Goal: Task Accomplishment & Management: Use online tool/utility

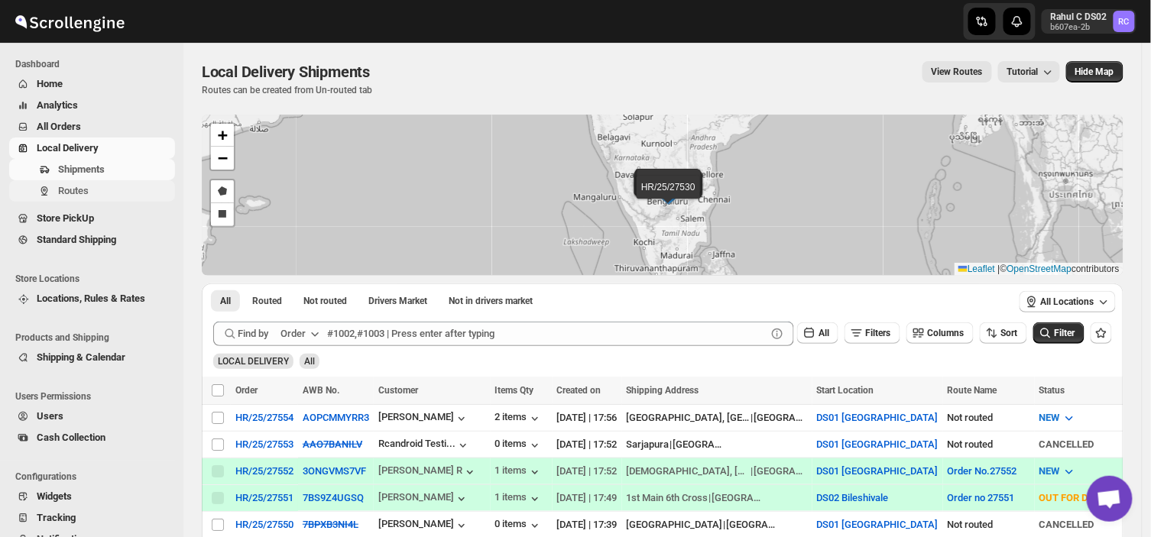
click at [96, 190] on span "Routes" at bounding box center [115, 190] width 114 height 15
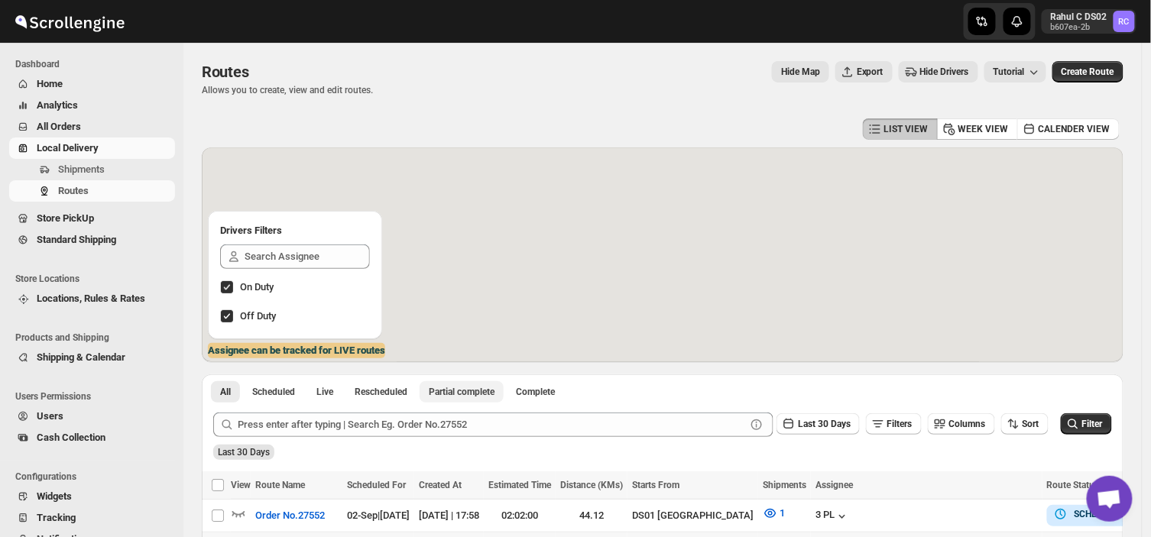
scroll to position [157, 0]
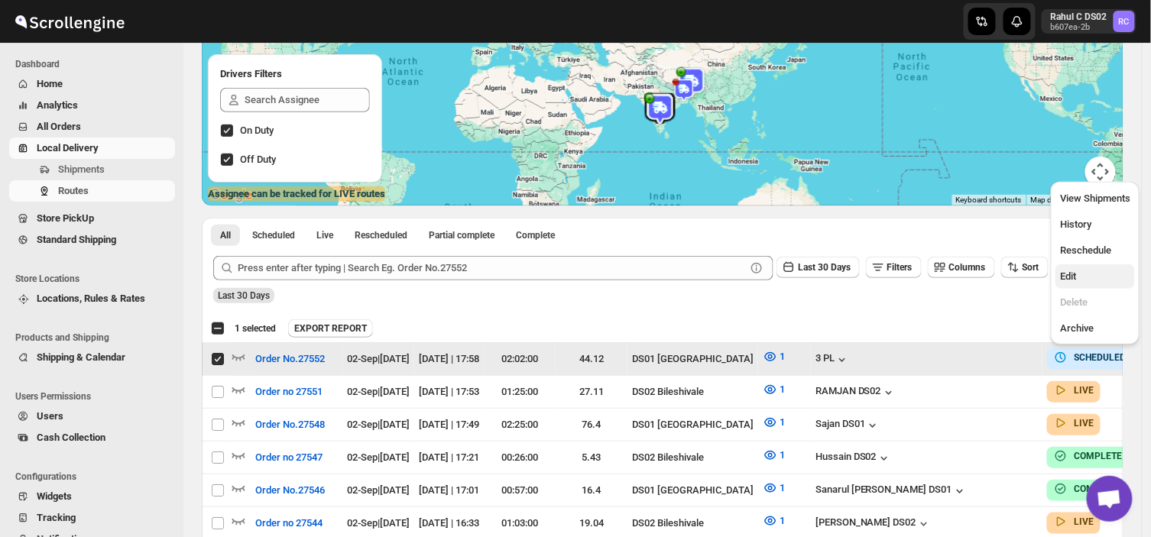
click at [1068, 273] on span "Edit" at bounding box center [1068, 276] width 16 height 11
checkbox input "false"
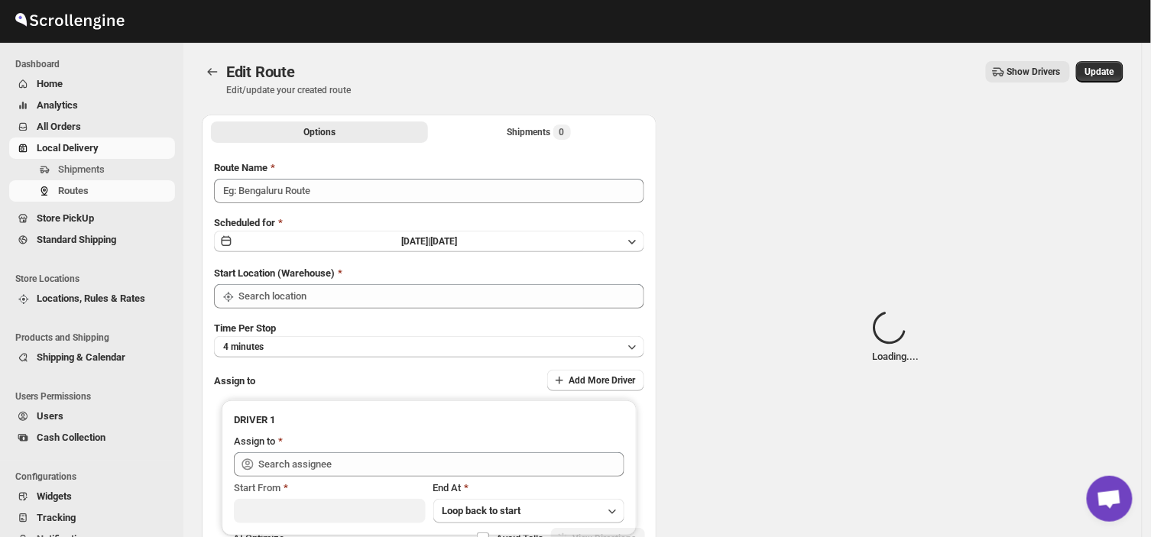
type input "Order No.27552"
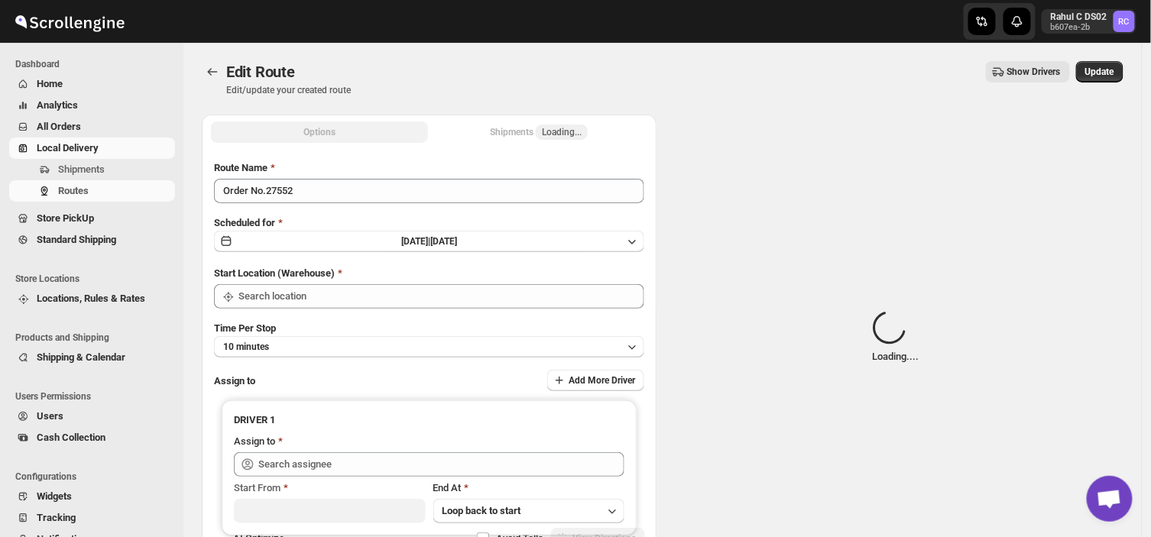
type input "DS01 [GEOGRAPHIC_DATA]"
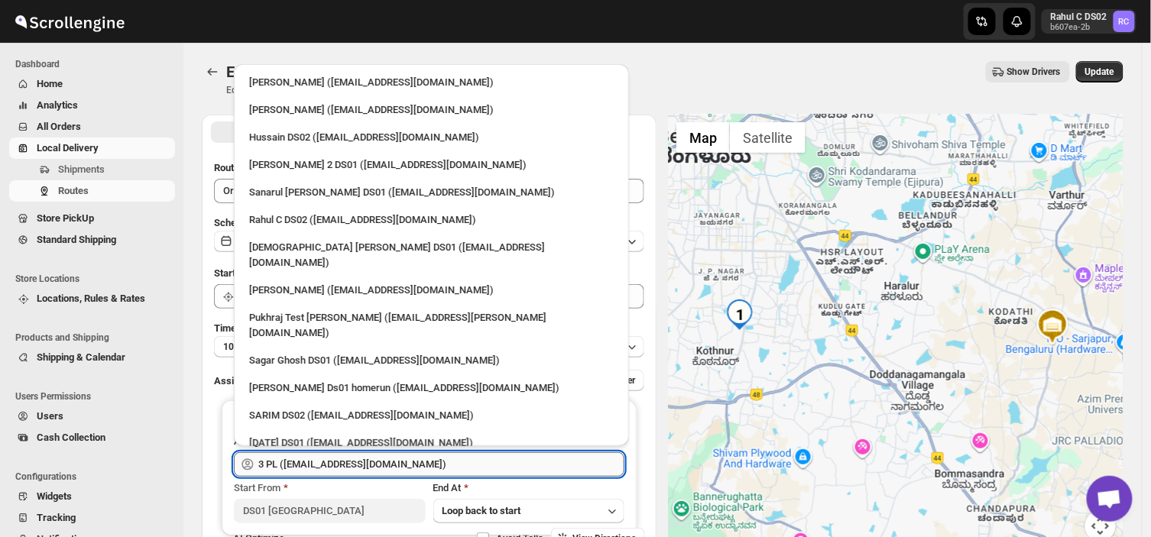
click at [378, 462] on input "3 PL ([EMAIL_ADDRESS][DOMAIN_NAME])" at bounding box center [441, 464] width 366 height 24
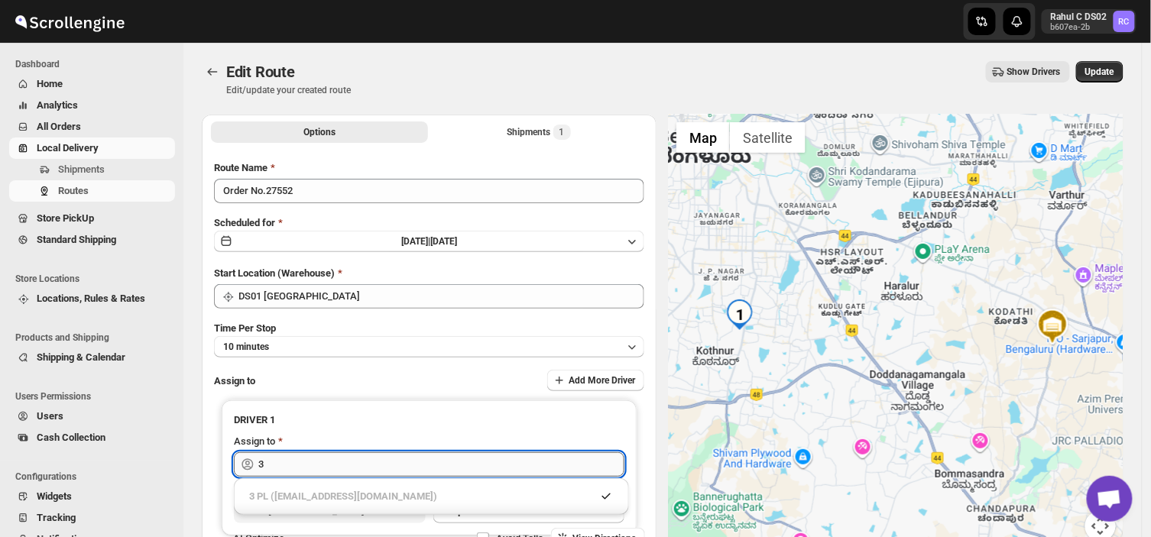
type input "3"
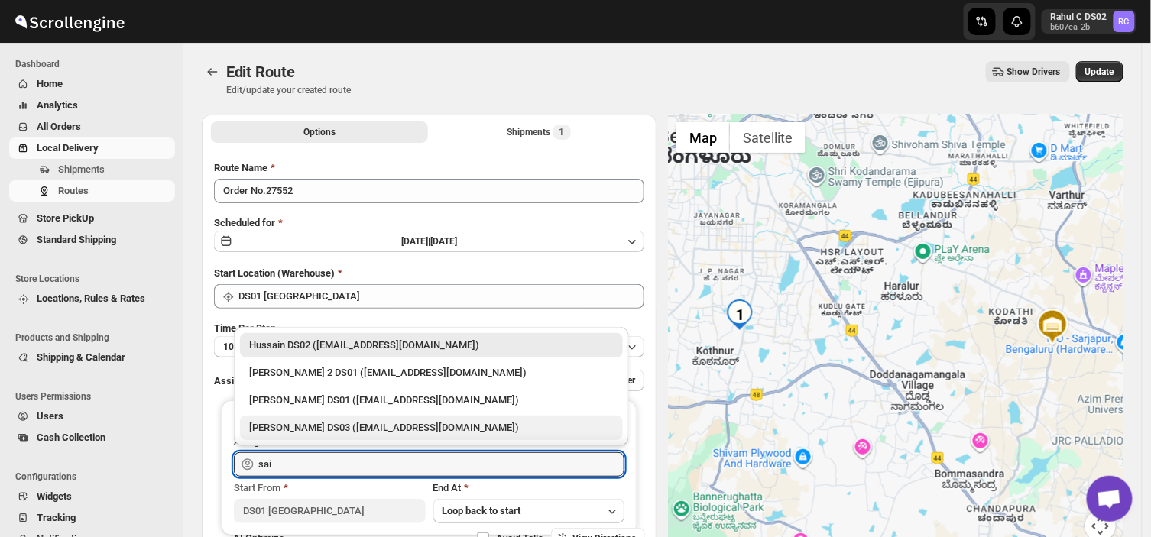
click at [338, 432] on div "[PERSON_NAME] DS03 ([EMAIL_ADDRESS][DOMAIN_NAME])" at bounding box center [431, 427] width 365 height 15
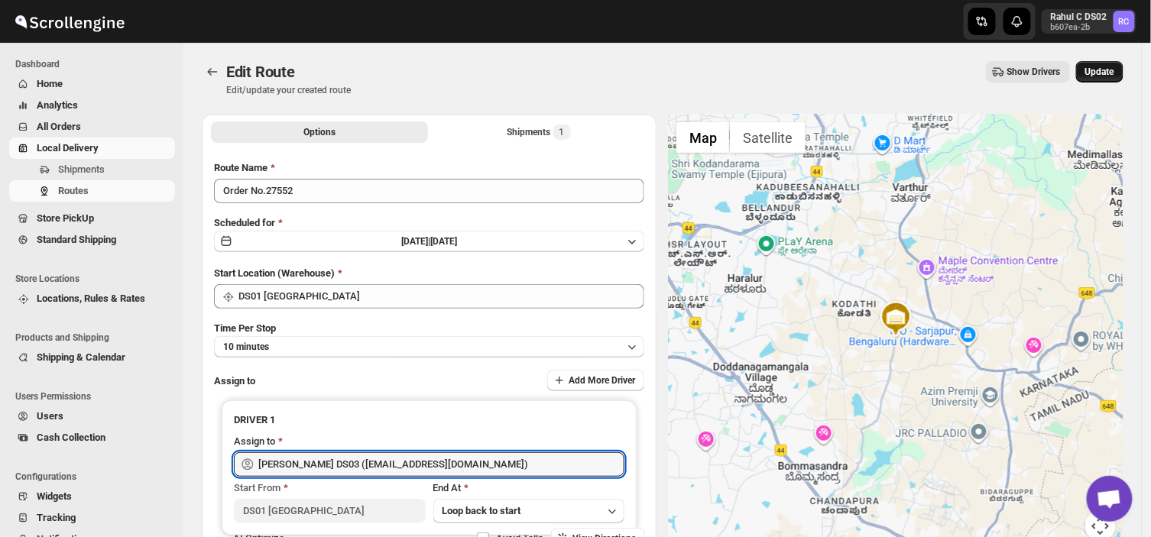
type input "[PERSON_NAME] DS03 ([EMAIL_ADDRESS][DOMAIN_NAME])"
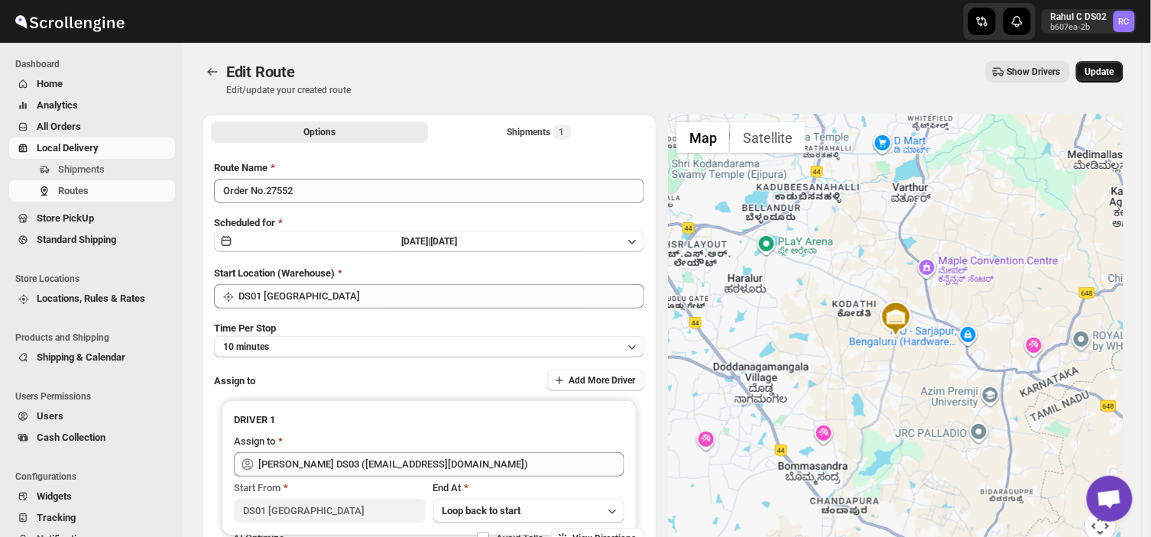
click at [1106, 71] on span "Update" at bounding box center [1099, 72] width 29 height 12
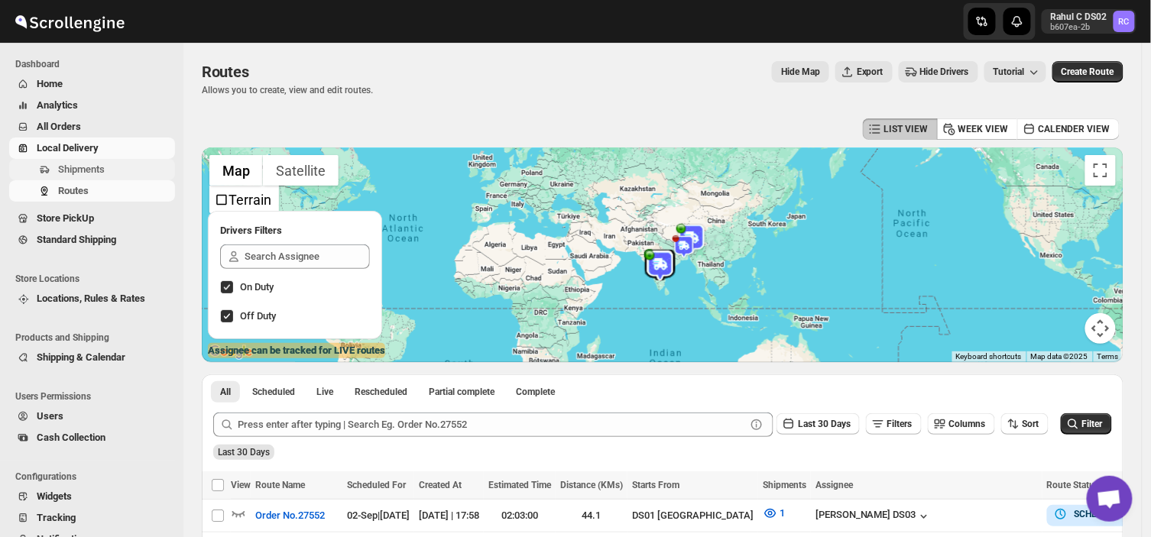
click at [105, 167] on span "Shipments" at bounding box center [115, 169] width 114 height 15
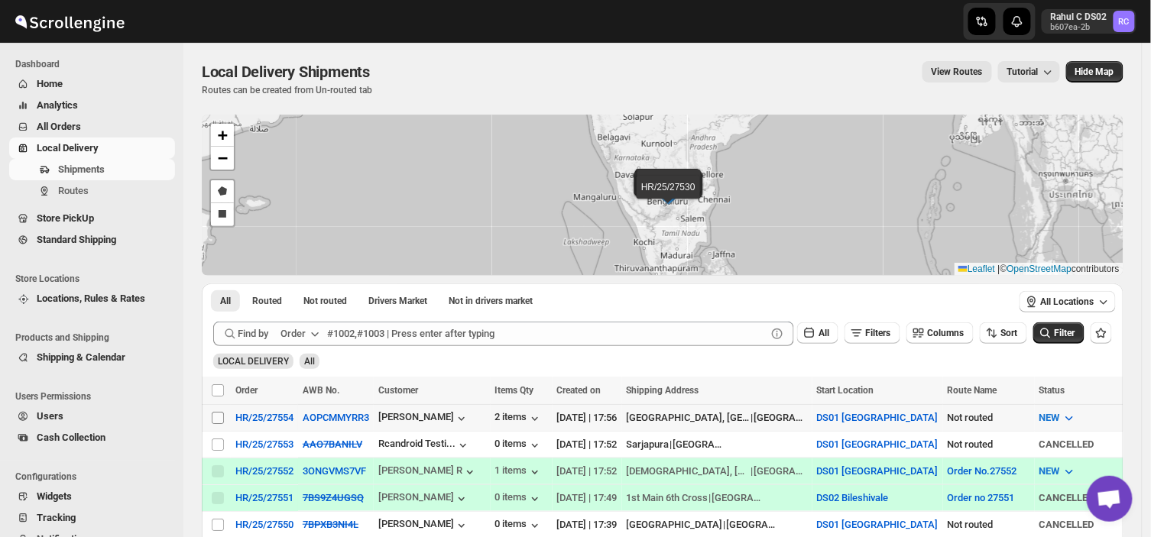
click at [212, 416] on input "Select shipment" at bounding box center [218, 418] width 12 height 12
checkbox input "true"
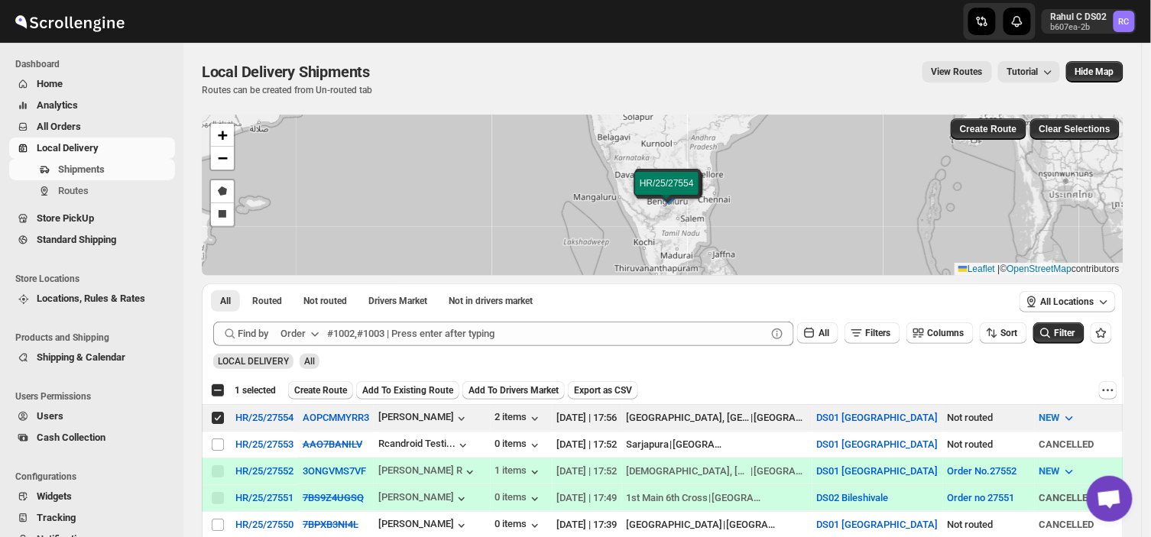
click at [321, 390] on span "Create Route" at bounding box center [320, 390] width 53 height 12
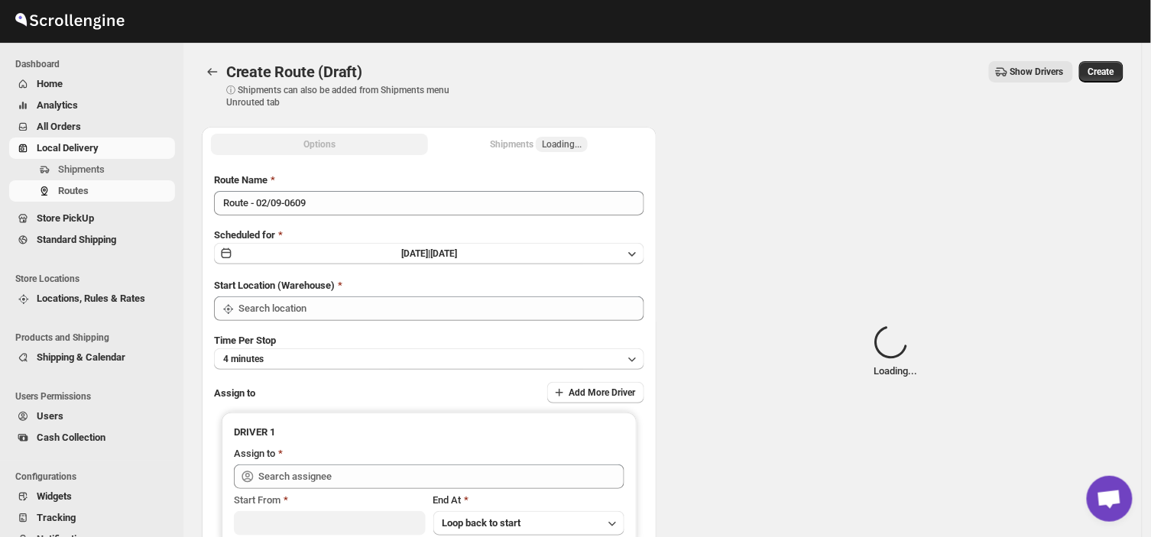
type input "DS01 [GEOGRAPHIC_DATA]"
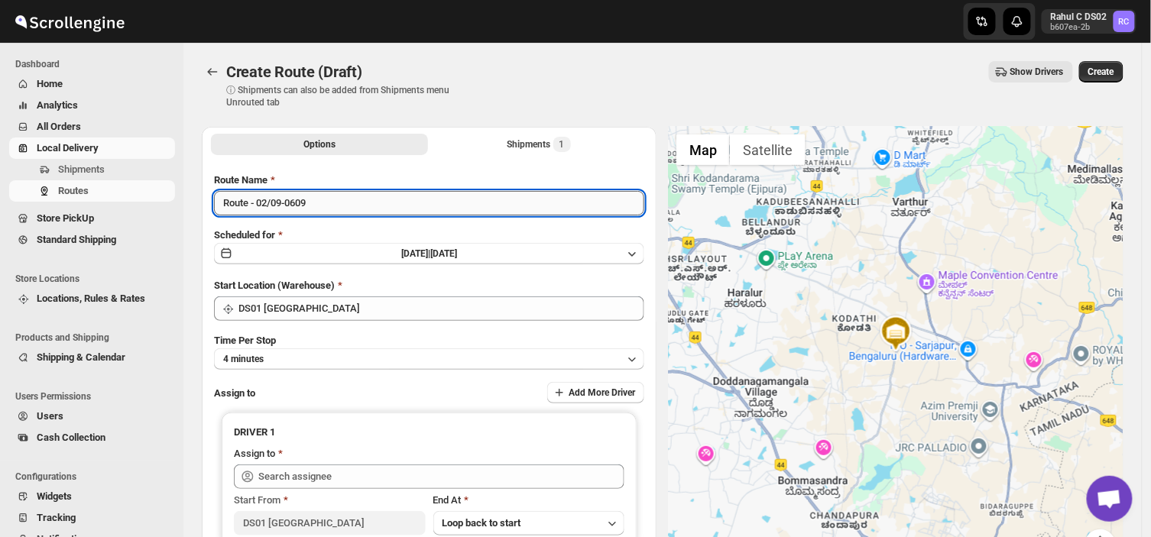
click at [318, 199] on input "Route - 02/09-0609" at bounding box center [429, 203] width 430 height 24
type input "R"
type input "Order no 27544"
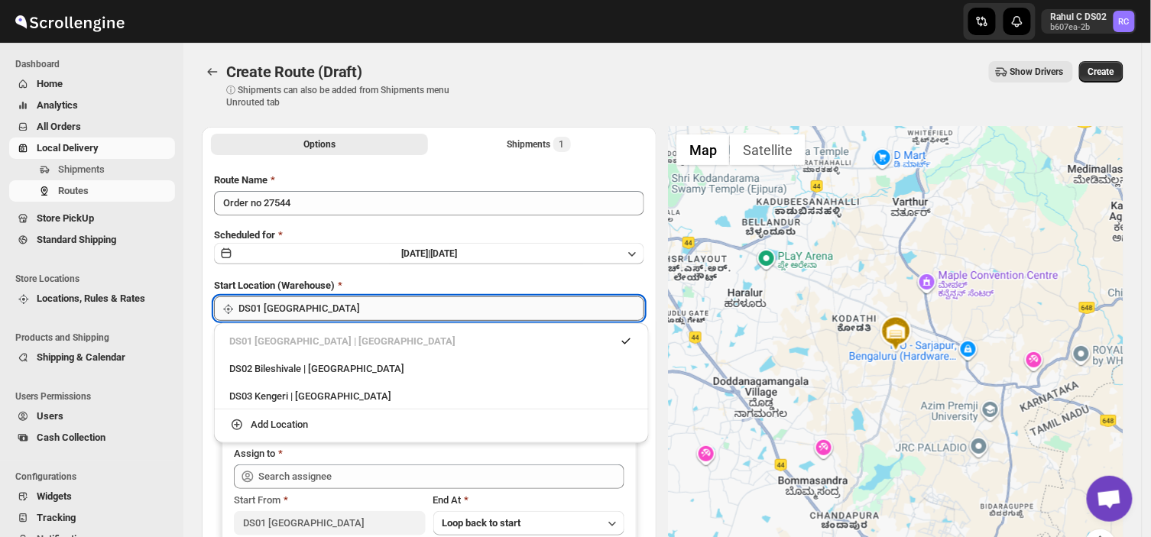
click at [342, 310] on input "DS01 [GEOGRAPHIC_DATA]" at bounding box center [441, 309] width 406 height 24
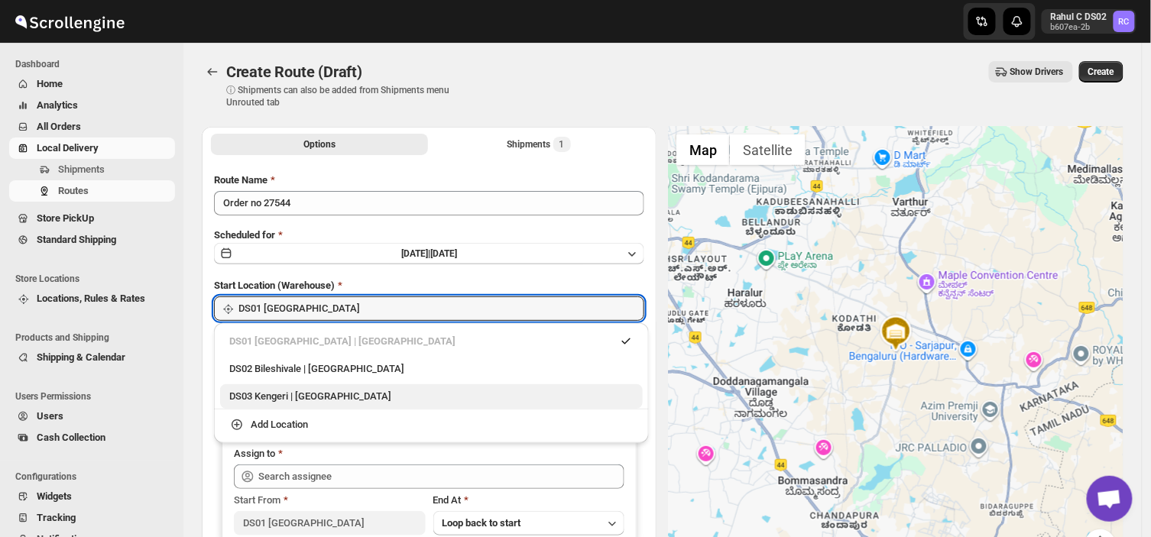
click at [284, 396] on div "DS03 Kengeri | [GEOGRAPHIC_DATA]" at bounding box center [431, 396] width 404 height 15
type input "DS03 Kengeri"
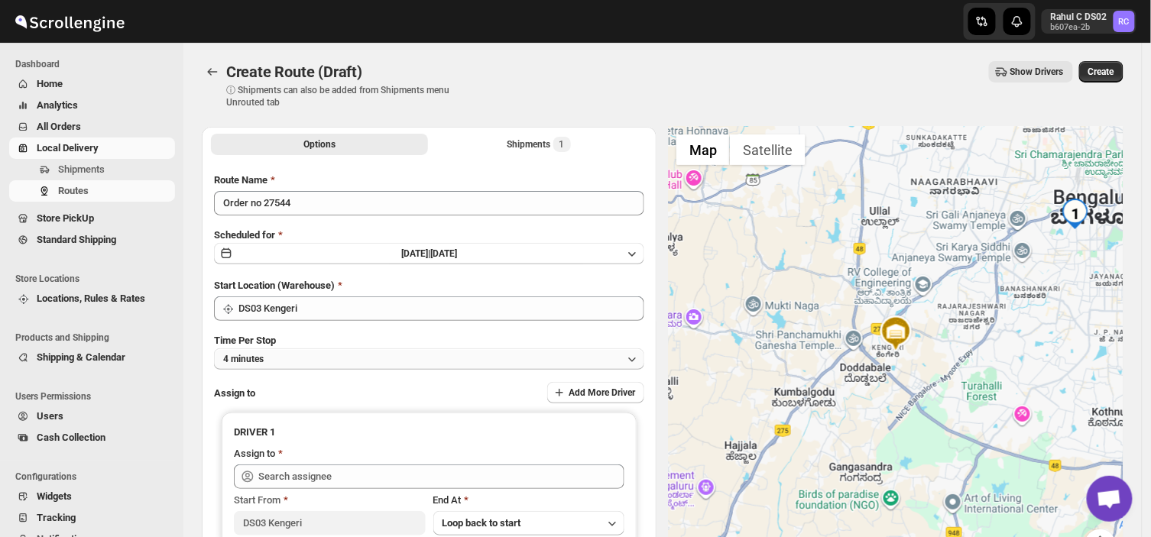
click at [284, 355] on button "4 minutes" at bounding box center [429, 359] width 430 height 21
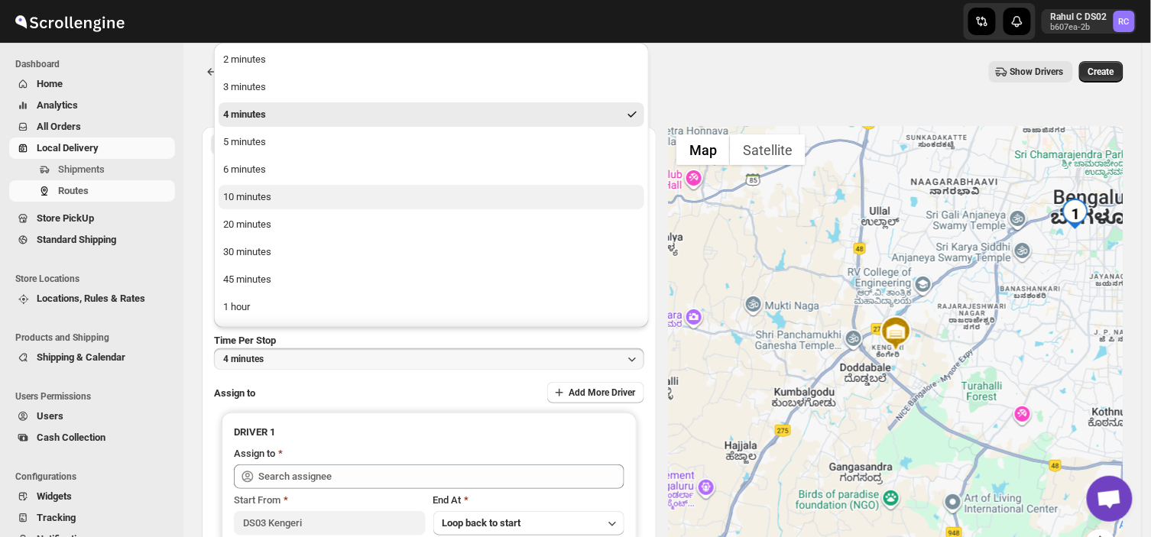
click at [263, 193] on div "10 minutes" at bounding box center [247, 197] width 48 height 15
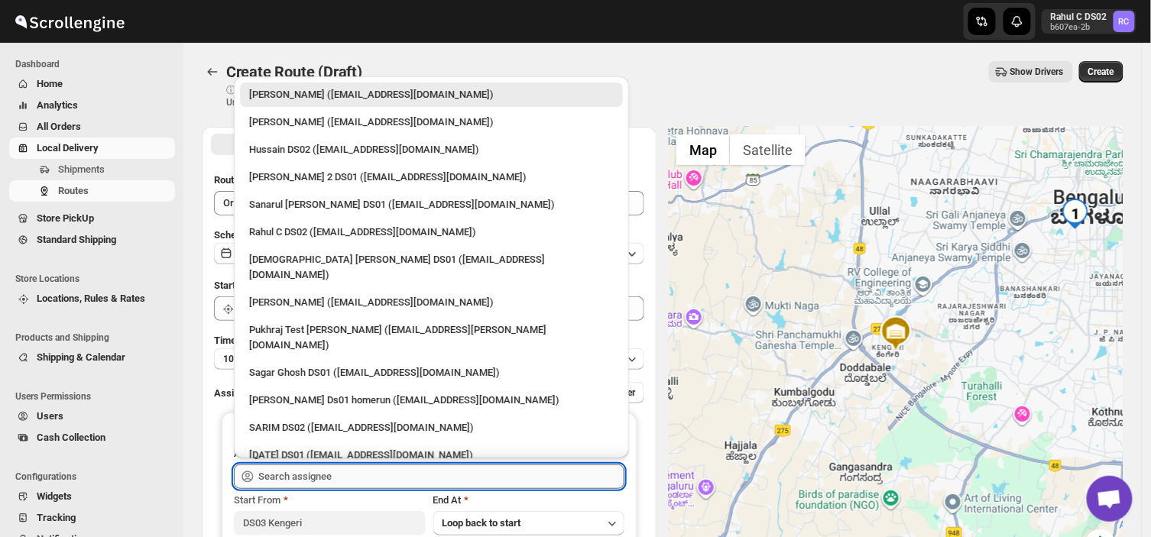
click at [339, 477] on input "text" at bounding box center [441, 477] width 366 height 24
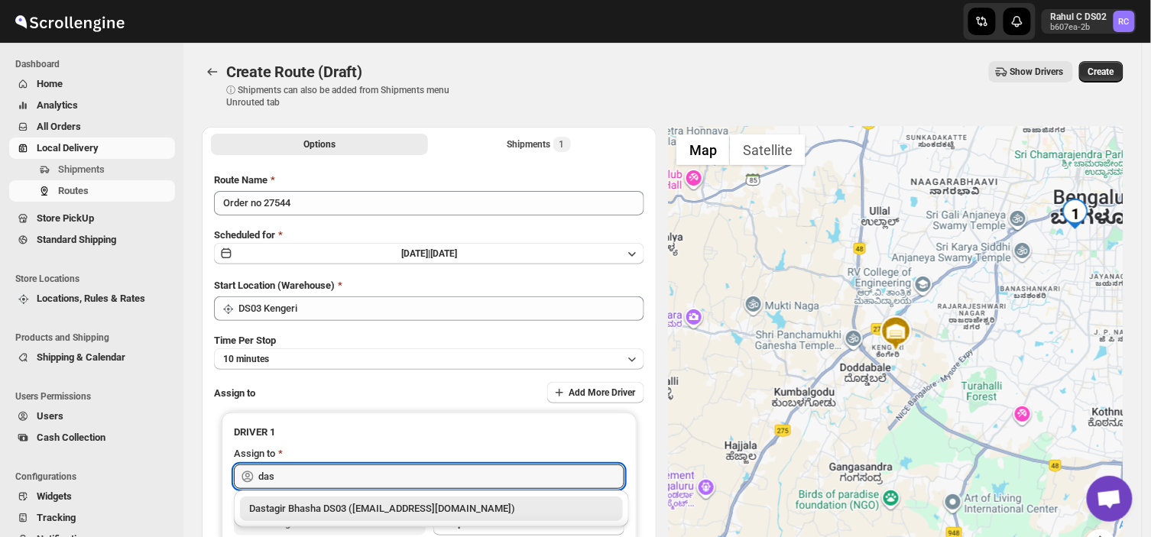
click at [349, 507] on div "Dastagir Bhasha DS03 ([EMAIL_ADDRESS][DOMAIN_NAME])" at bounding box center [431, 508] width 365 height 15
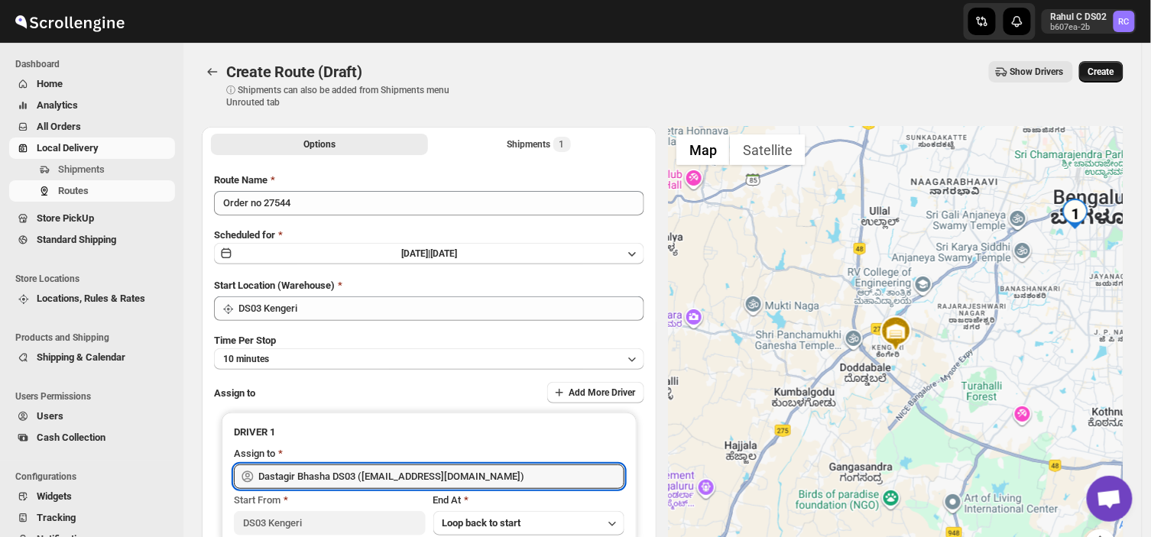
type input "Dastagir Bhasha DS03 ([EMAIL_ADDRESS][DOMAIN_NAME])"
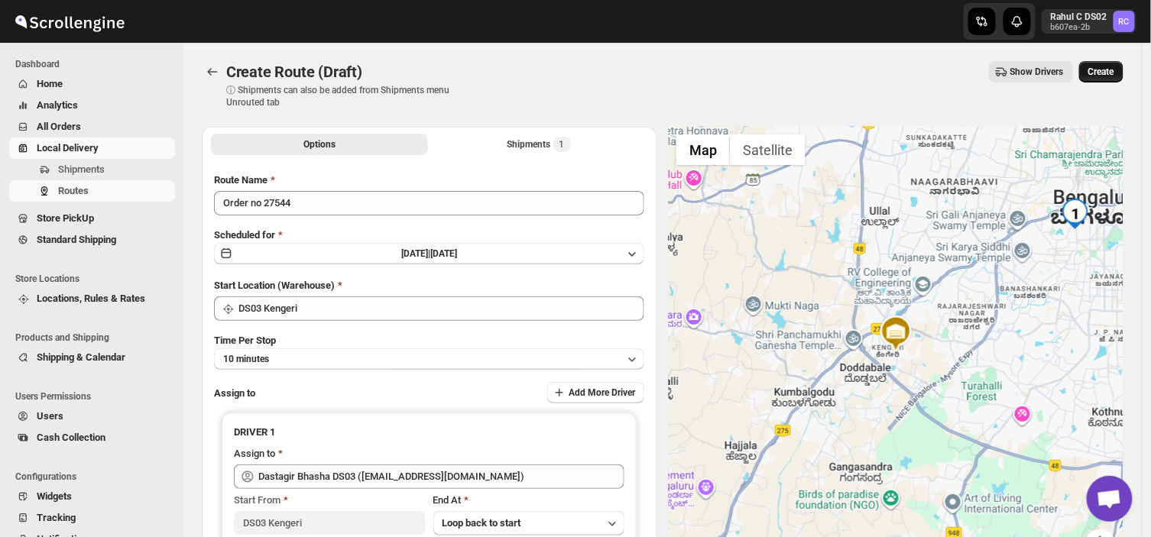
click at [1114, 66] on span "Create" at bounding box center [1101, 72] width 26 height 12
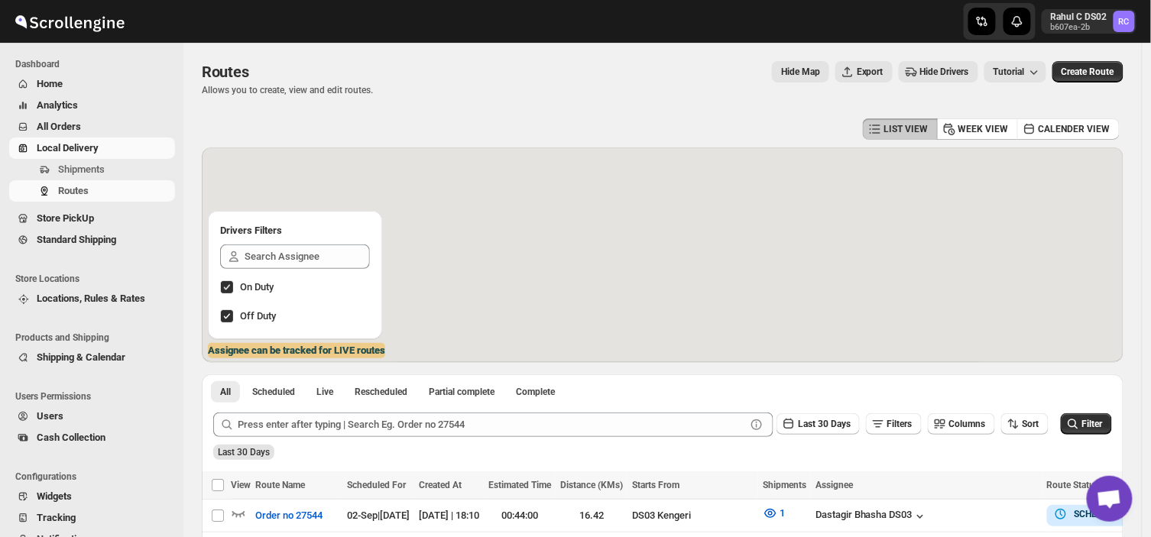
scroll to position [103, 0]
